Goal: Task Accomplishment & Management: Manage account settings

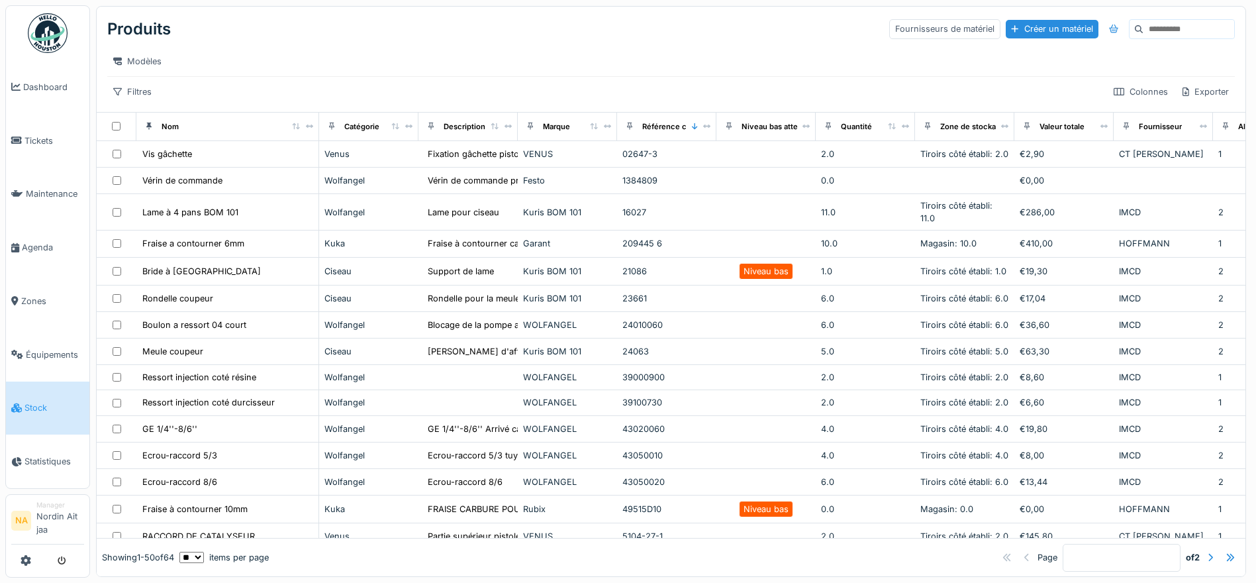
scroll to position [199, 0]
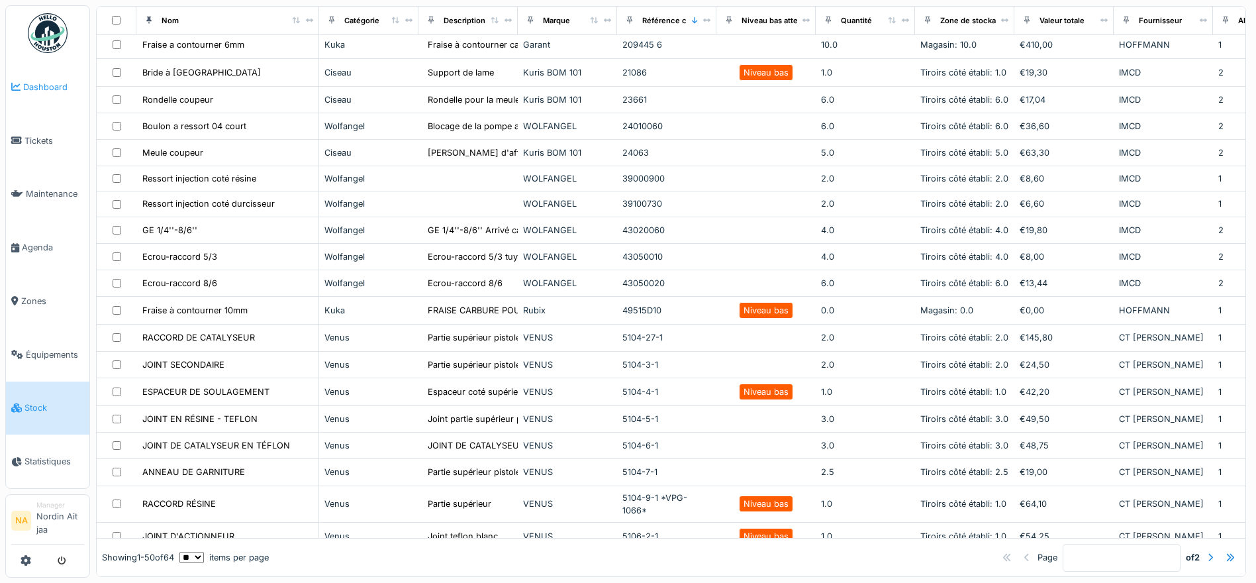
click at [77, 113] on link "Dashboard" at bounding box center [47, 87] width 83 height 54
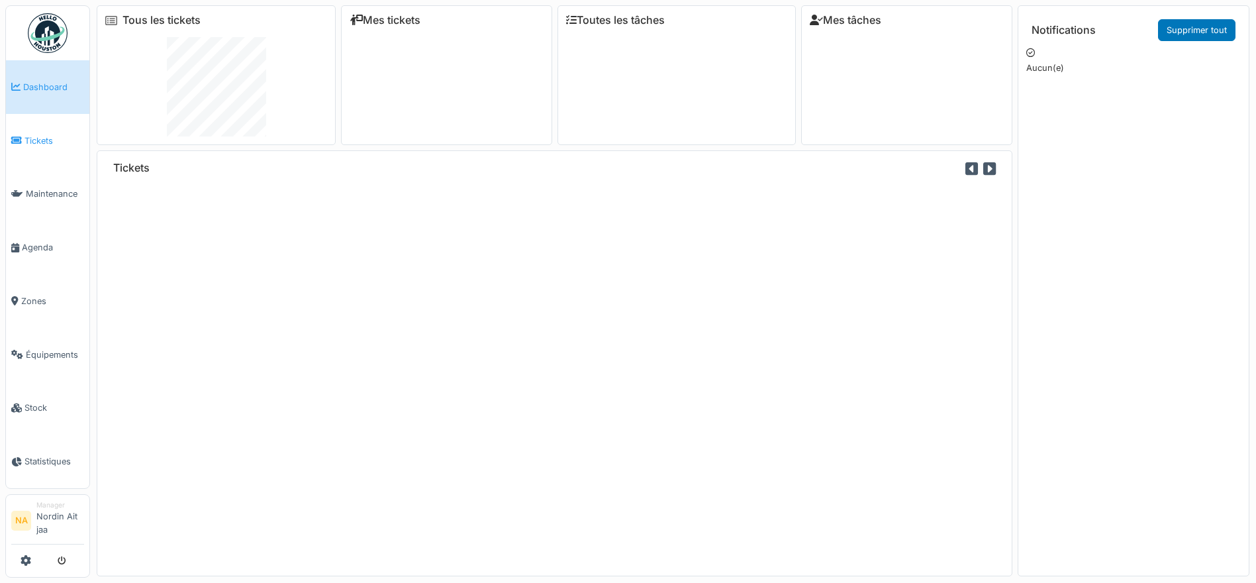
click at [60, 144] on span "Tickets" at bounding box center [55, 140] width 60 height 13
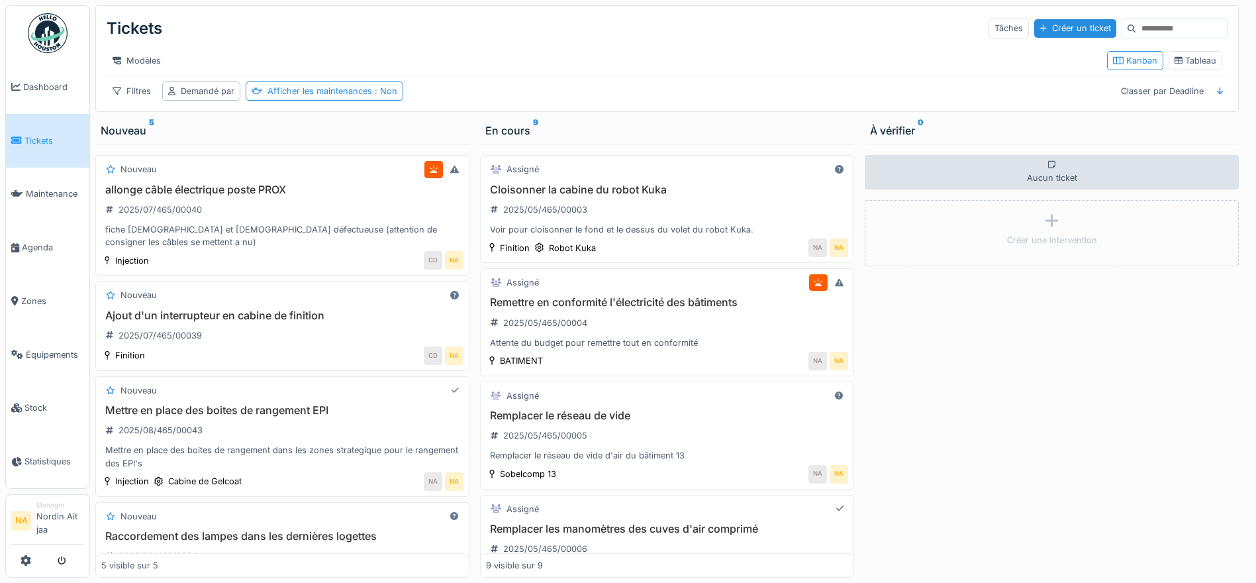
drag, startPoint x: 47, startPoint y: 140, endPoint x: 683, endPoint y: 70, distance: 639.8
click at [683, 70] on div "Modèles" at bounding box center [602, 60] width 990 height 19
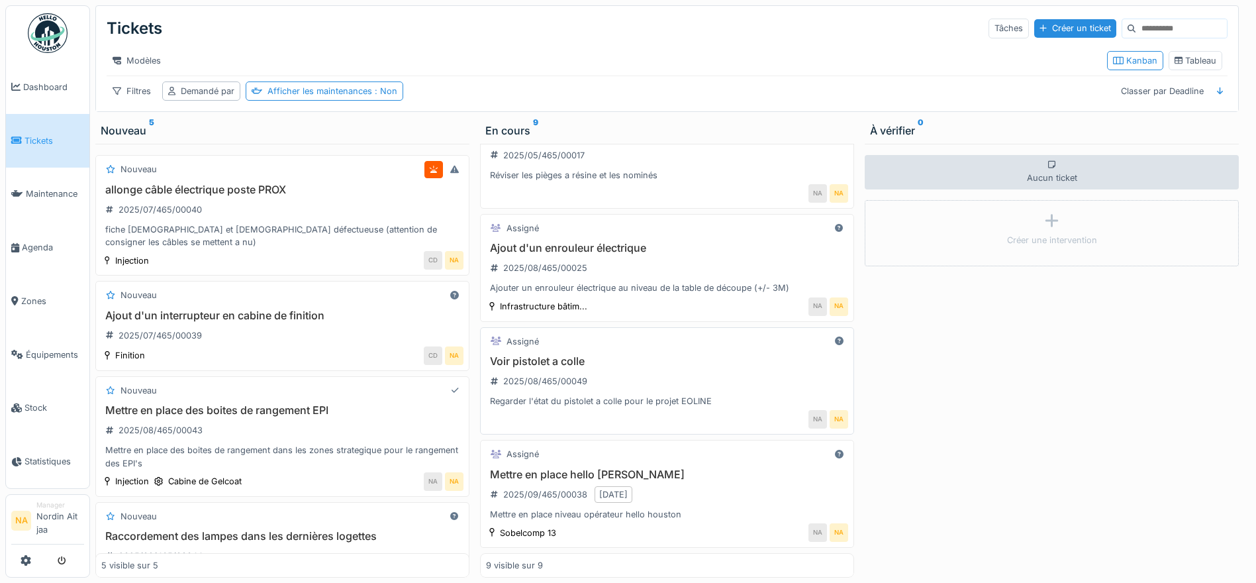
scroll to position [10, 0]
click at [44, 96] on link "Dashboard" at bounding box center [47, 87] width 83 height 54
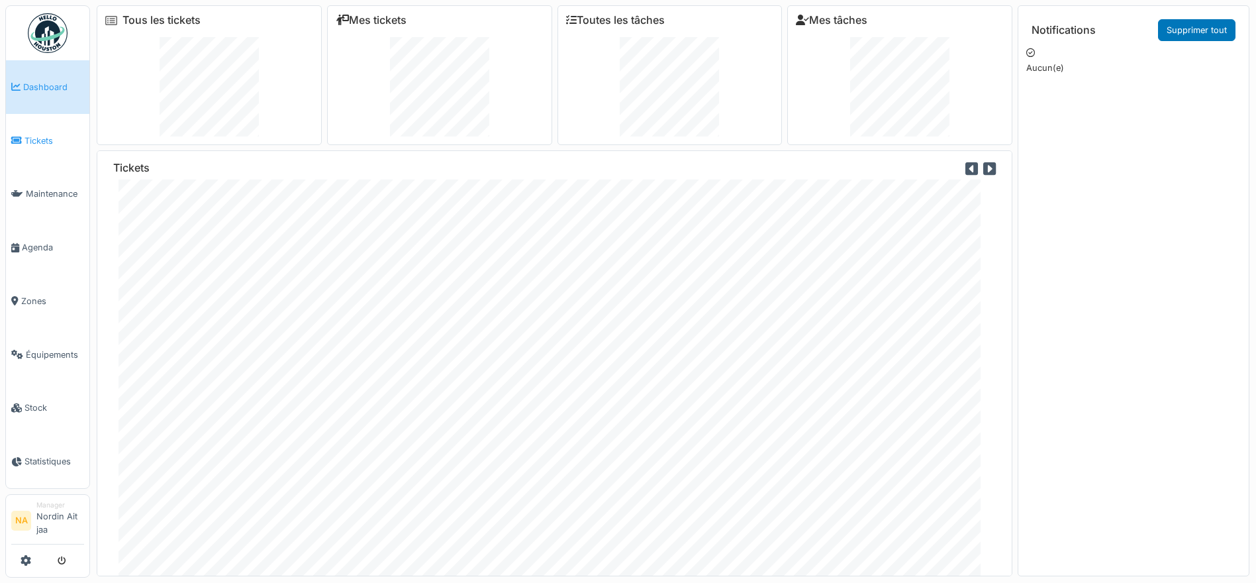
click at [30, 128] on link "Tickets" at bounding box center [47, 141] width 83 height 54
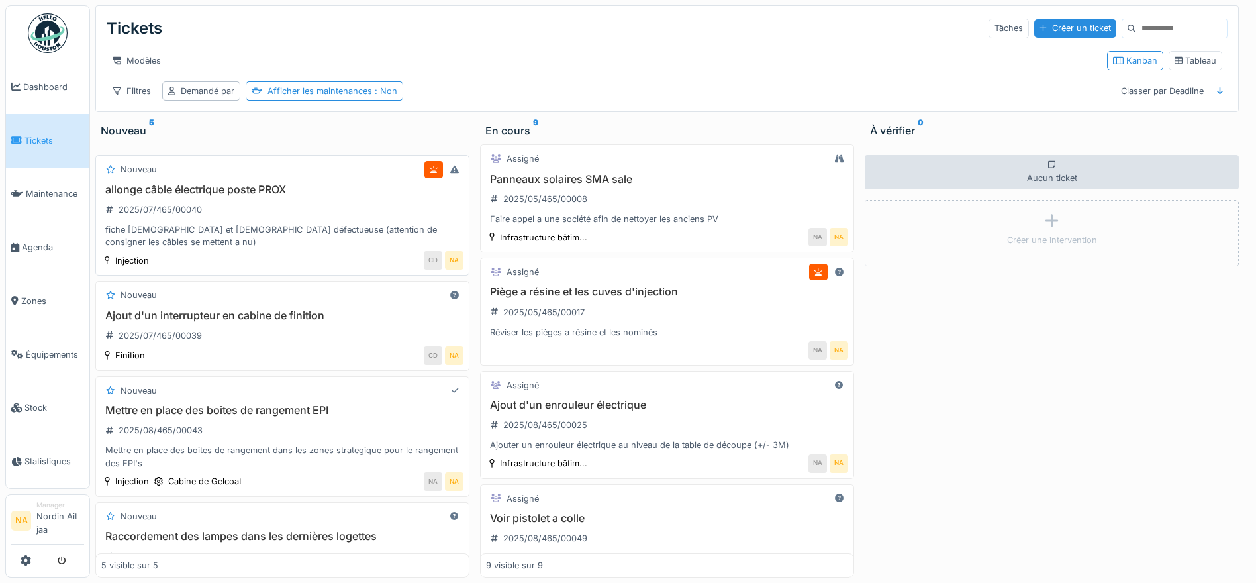
scroll to position [630, 0]
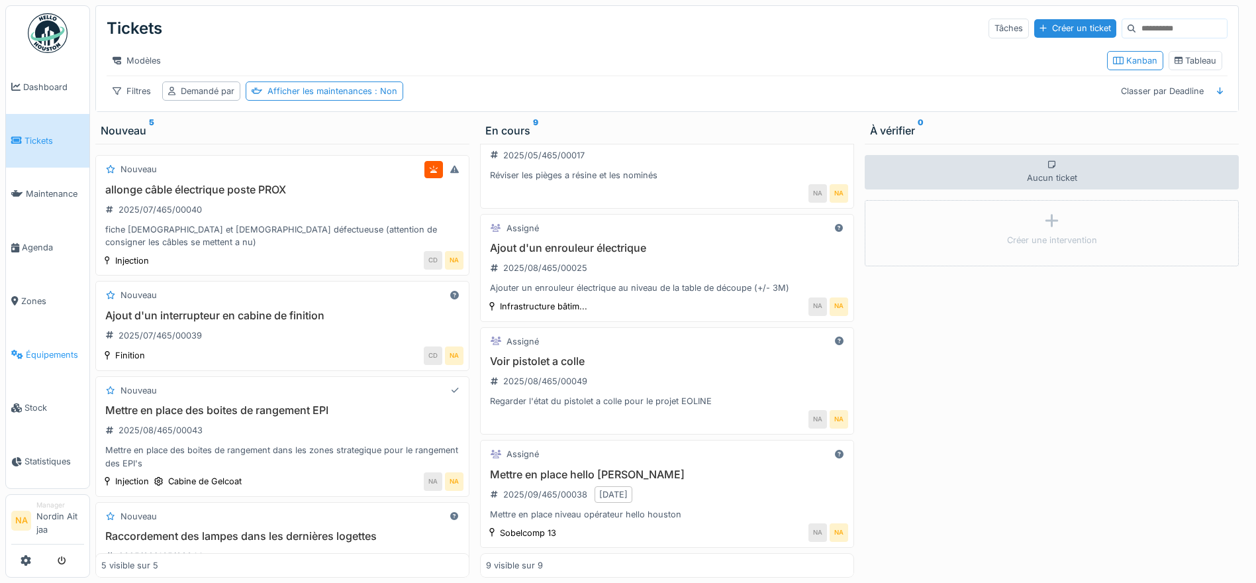
click at [48, 370] on link "Équipements" at bounding box center [47, 355] width 83 height 54
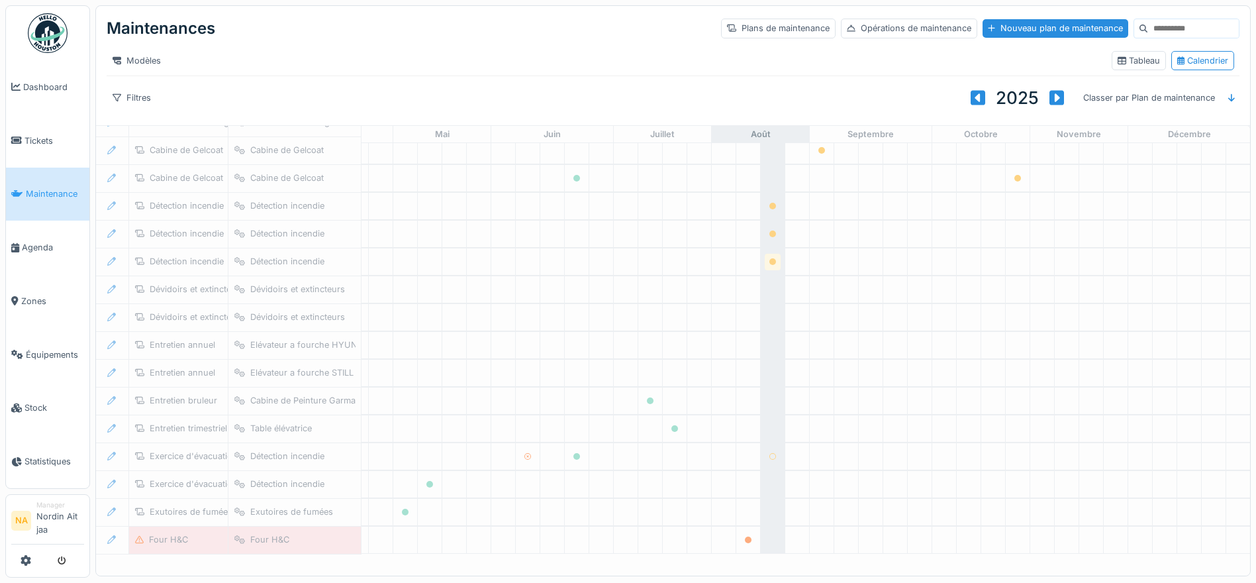
scroll to position [213, 439]
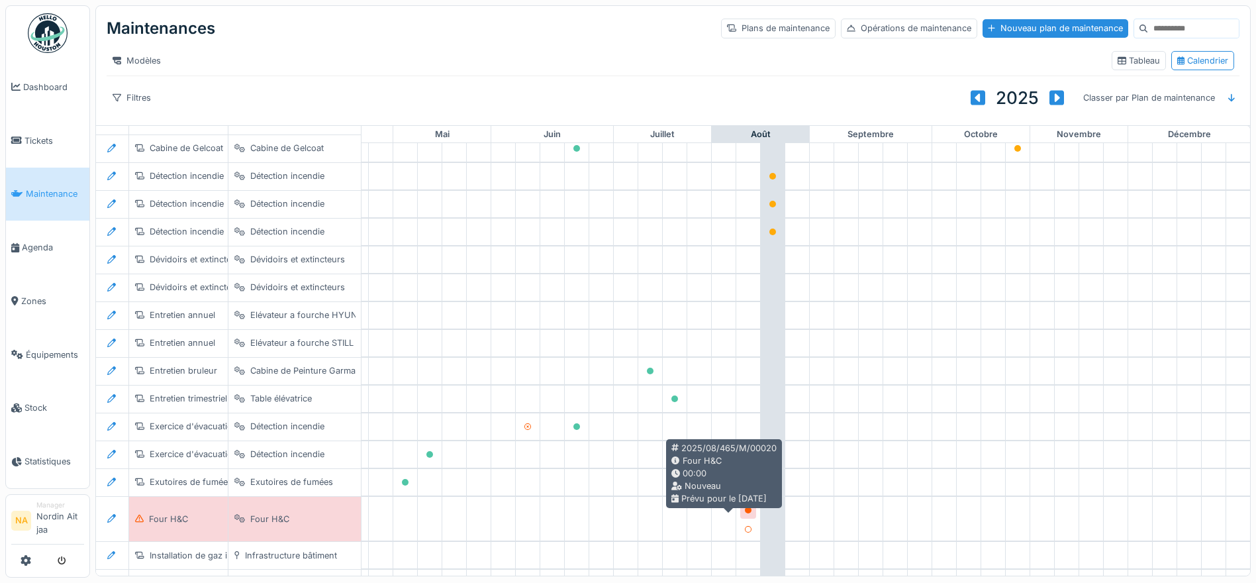
click at [745, 513] on icon at bounding box center [748, 510] width 7 height 7
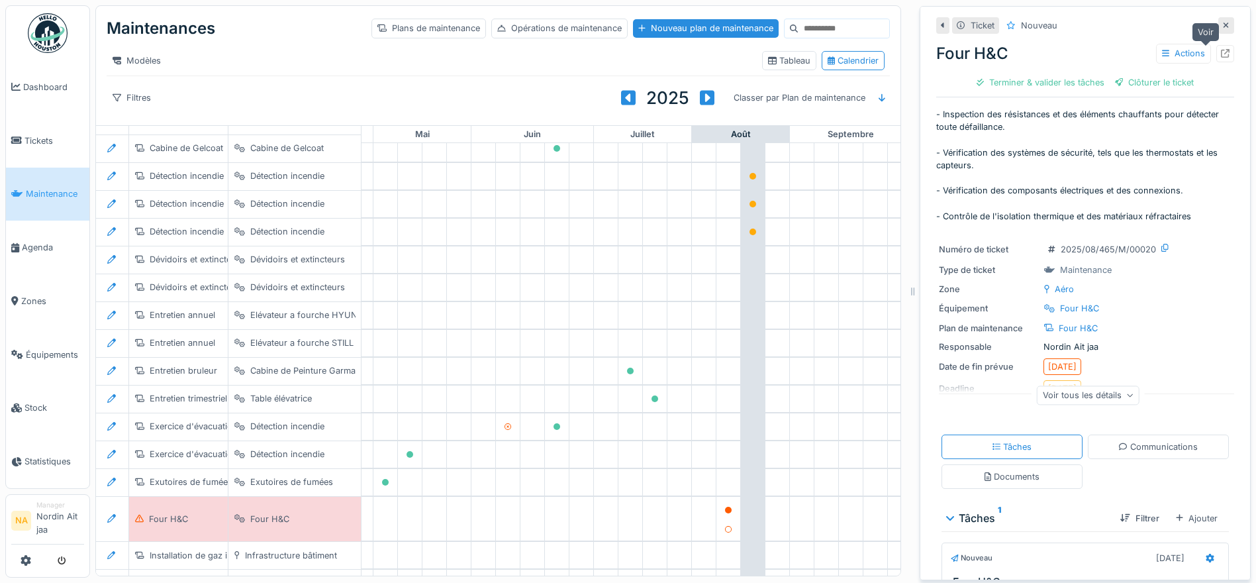
click at [1217, 50] on div at bounding box center [1226, 53] width 18 height 17
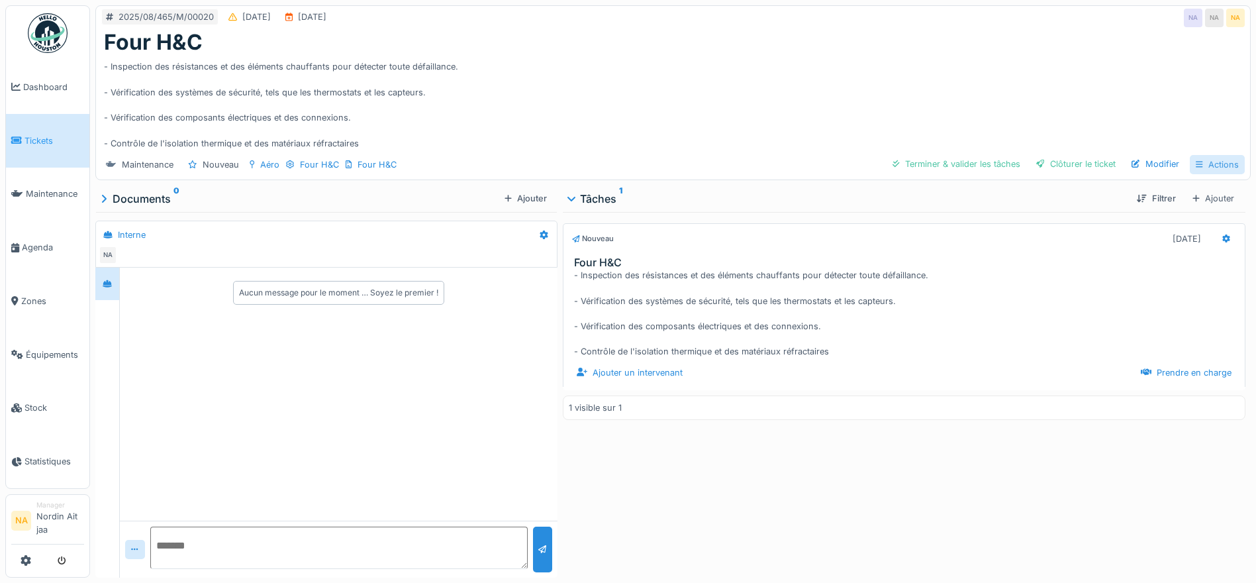
click at [1196, 171] on div "Actions" at bounding box center [1217, 164] width 55 height 19
click at [1147, 161] on div "Modifier" at bounding box center [1156, 164] width 58 height 18
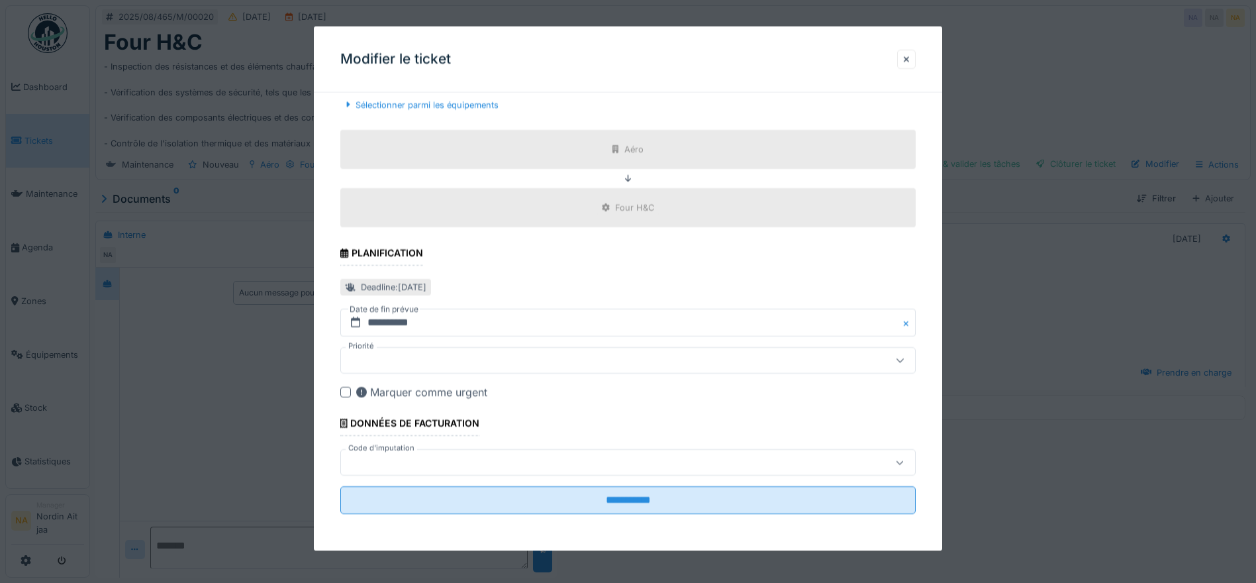
scroll to position [186, 0]
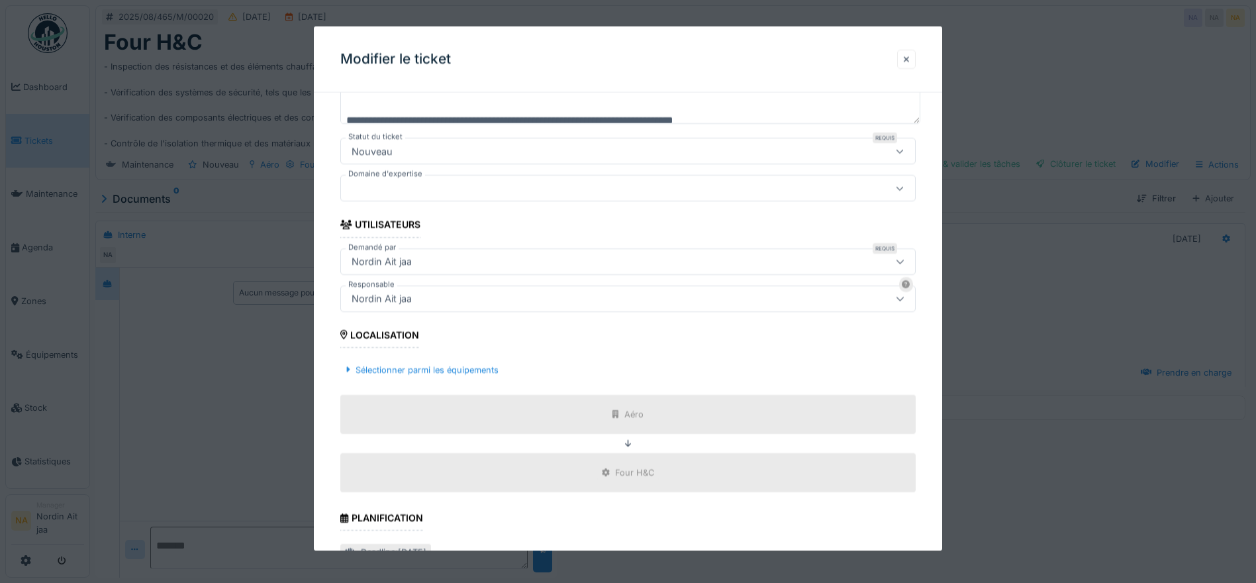
click at [910, 56] on div at bounding box center [906, 59] width 7 height 13
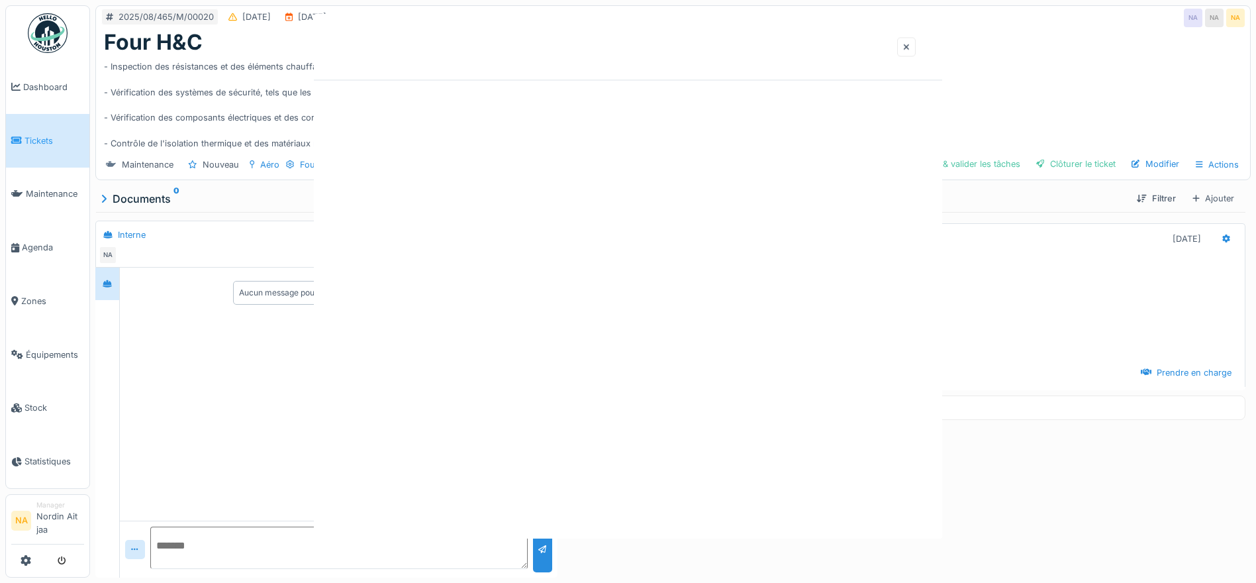
scroll to position [0, 0]
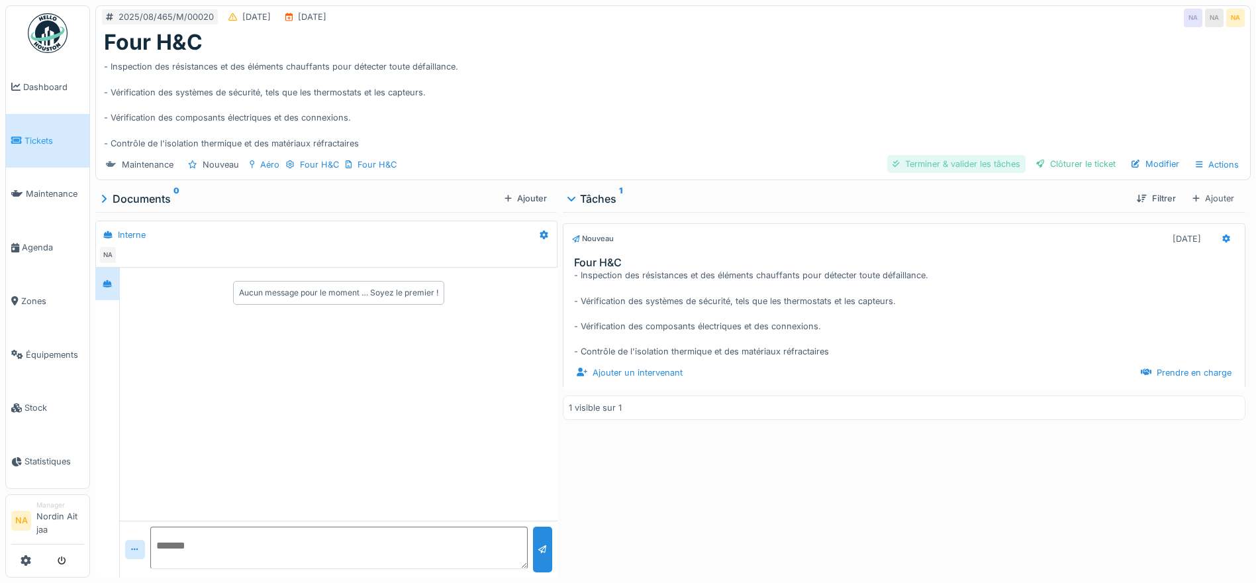
click at [976, 155] on div "Terminer & valider les tâches" at bounding box center [957, 164] width 138 height 18
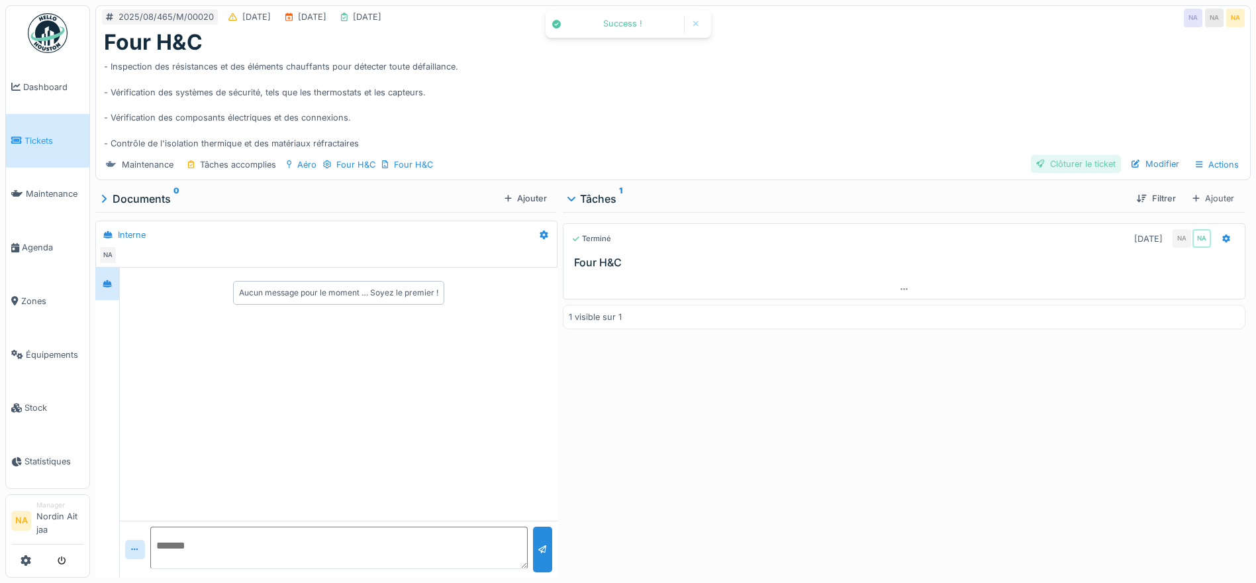
click at [1065, 157] on div "Clôturer le ticket" at bounding box center [1076, 164] width 90 height 18
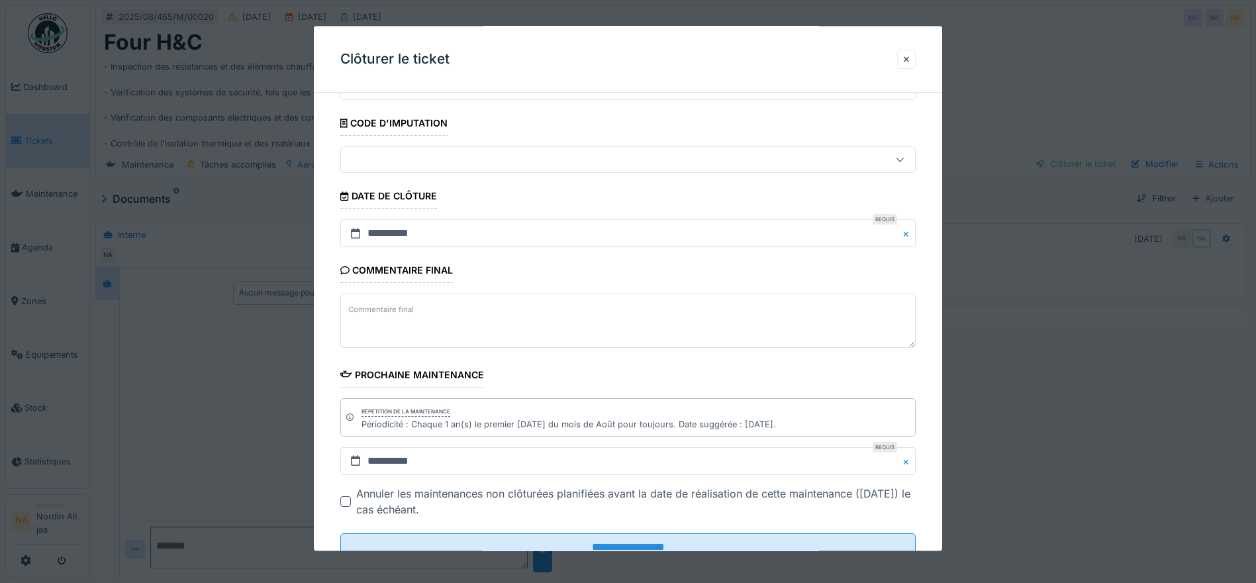
scroll to position [113, 0]
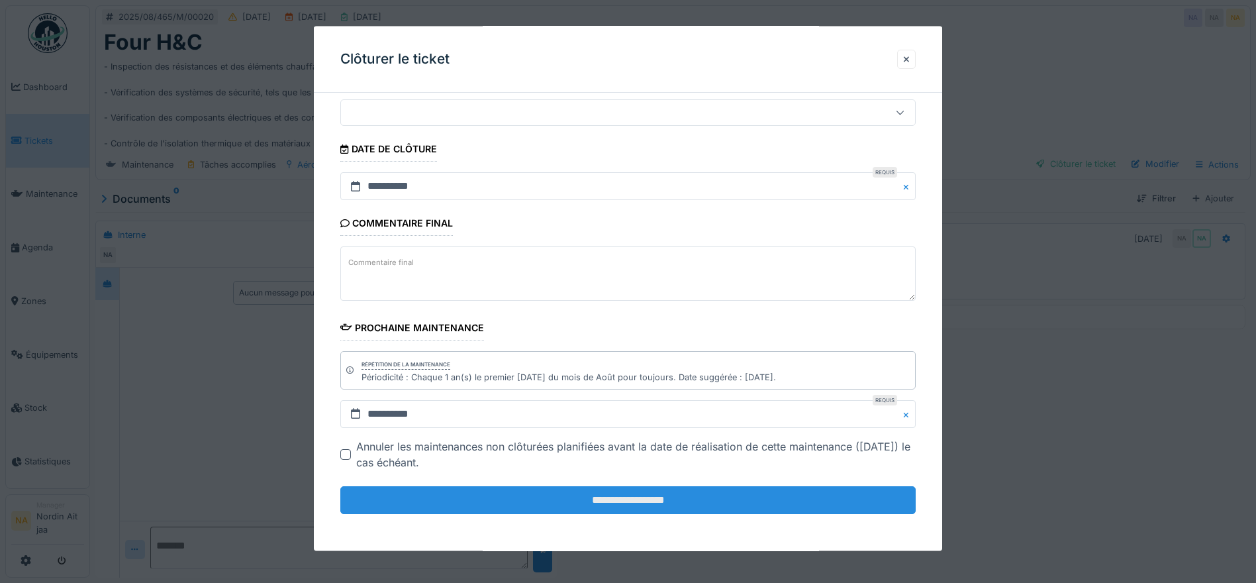
click at [572, 503] on input "**********" at bounding box center [628, 500] width 576 height 28
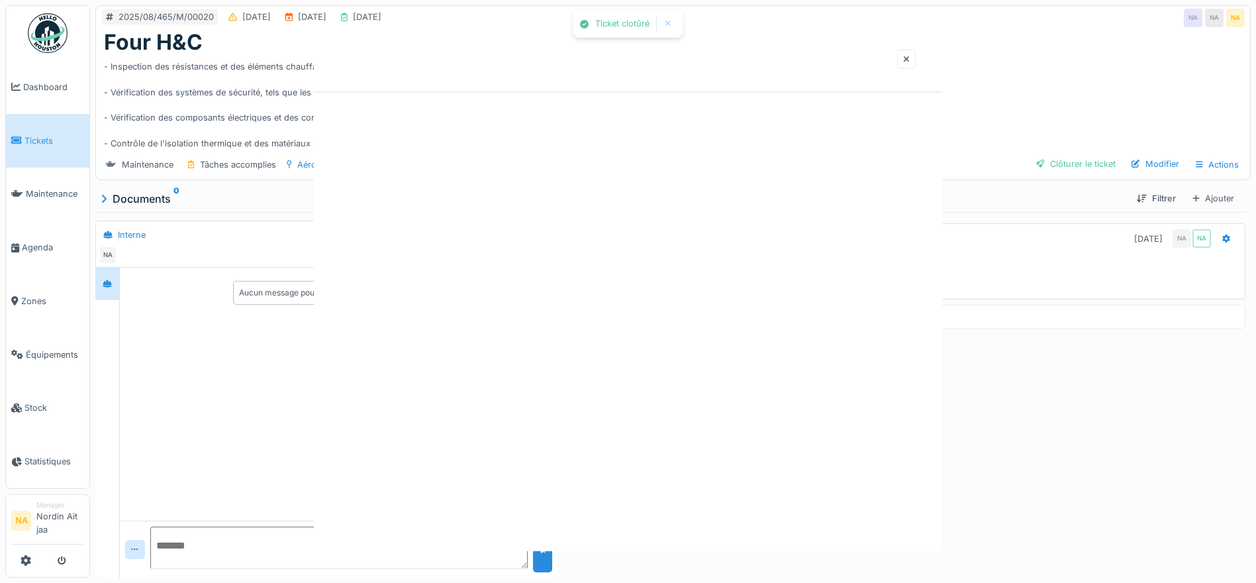
scroll to position [0, 0]
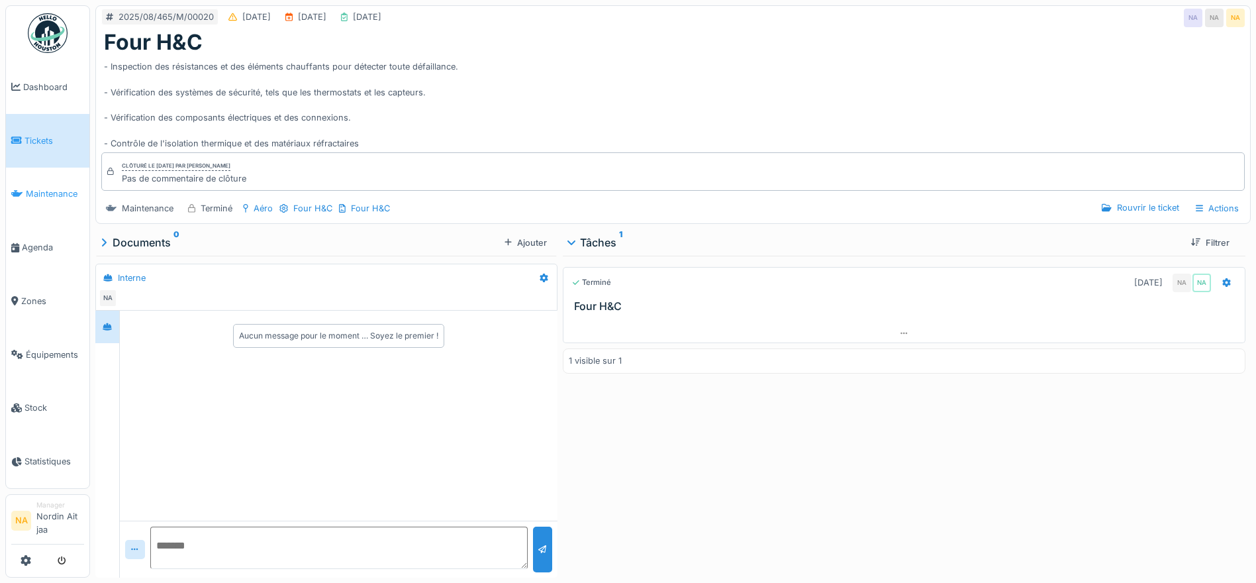
click at [54, 187] on span "Maintenance" at bounding box center [55, 193] width 58 height 13
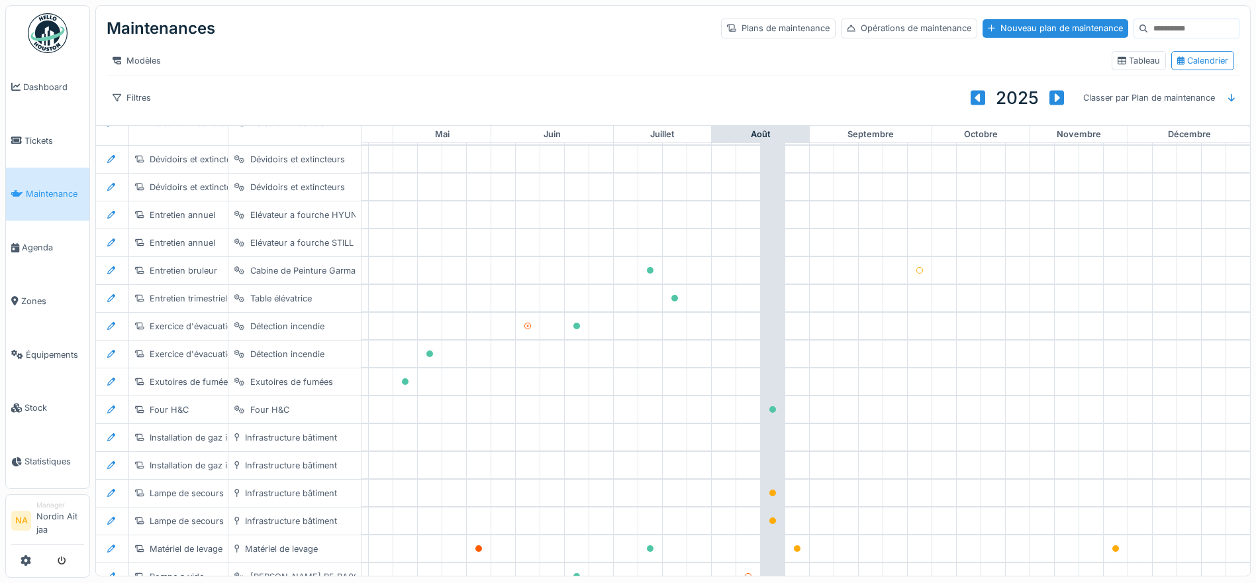
scroll to position [66, 439]
